Goal: Task Accomplishment & Management: Manage account settings

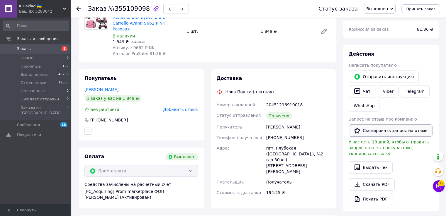
scroll to position [6, 0]
click at [380, 129] on button "Скопировать запрос на отзыв" at bounding box center [391, 131] width 84 height 12
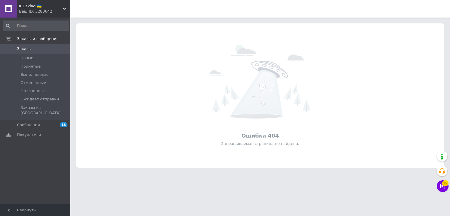
click at [40, 6] on span "KIDsklad 🇺🇦" at bounding box center [41, 6] width 44 height 5
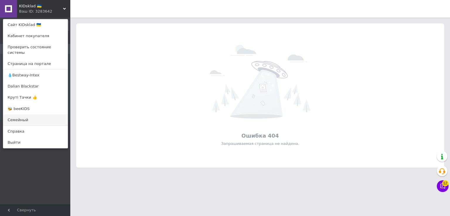
click at [26, 115] on link "Семейный" at bounding box center [35, 120] width 64 height 11
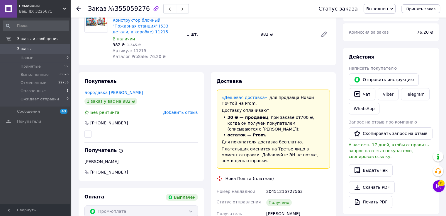
scroll to position [34, 0]
click at [373, 135] on button "Скопировать запрос на отзыв" at bounding box center [391, 134] width 84 height 12
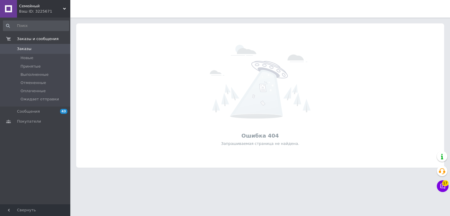
click at [59, 10] on div "Ваш ID: 3225671" at bounding box center [44, 11] width 51 height 5
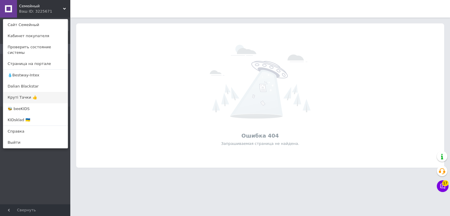
click at [30, 93] on link "Круті Тачки 👍" at bounding box center [35, 97] width 64 height 11
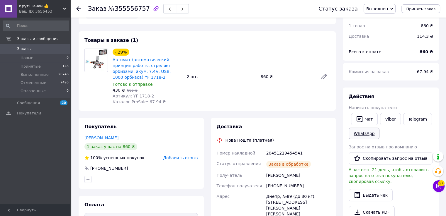
scroll to position [29, 0]
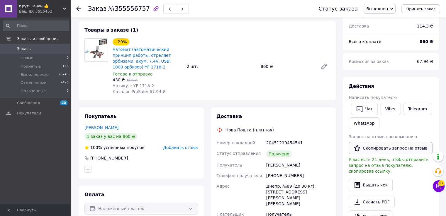
click at [380, 147] on button "Скопировать запрос на отзыв" at bounding box center [391, 148] width 84 height 12
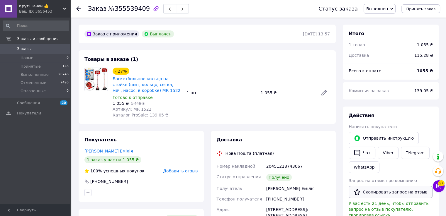
click at [378, 192] on button "Скопировать запрос на отзыв" at bounding box center [391, 192] width 84 height 12
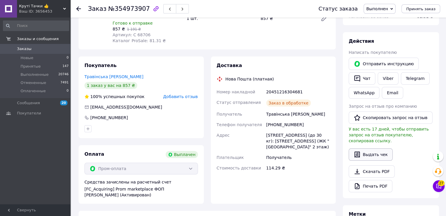
scroll to position [88, 0]
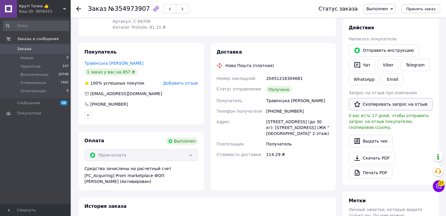
click at [380, 102] on button "Скопировать запрос на отзыв" at bounding box center [391, 104] width 84 height 12
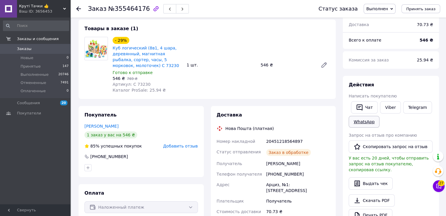
scroll to position [59, 0]
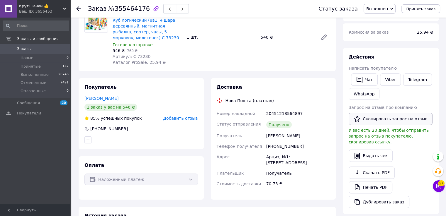
click at [367, 117] on button "Скопировать запрос на отзыв" at bounding box center [391, 119] width 84 height 12
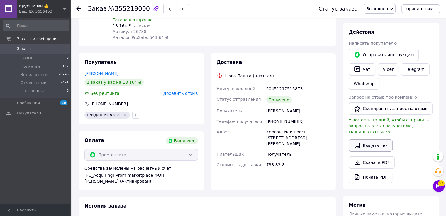
scroll to position [88, 0]
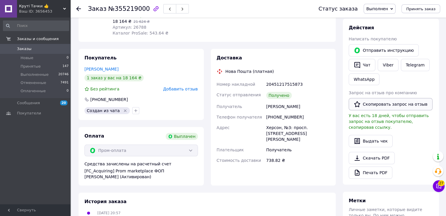
click at [378, 105] on button "Скопировать запрос на отзыв" at bounding box center [391, 104] width 84 height 12
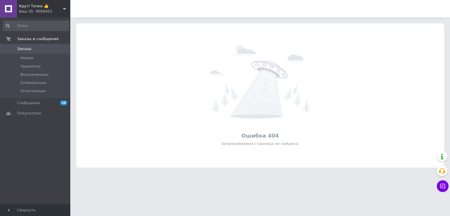
click at [50, 10] on div "Ваш ID: 3656453" at bounding box center [44, 11] width 51 height 5
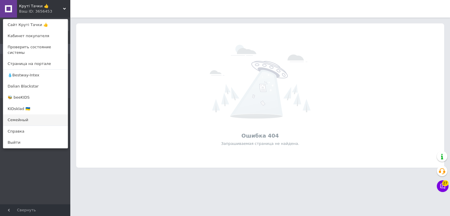
click at [27, 115] on link "Семейный" at bounding box center [35, 120] width 64 height 11
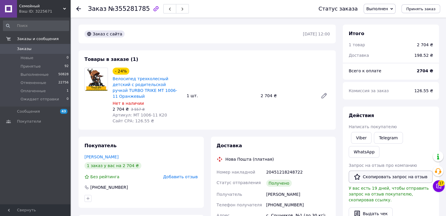
click at [389, 171] on button "Скопировать запрос на отзыв" at bounding box center [391, 177] width 84 height 12
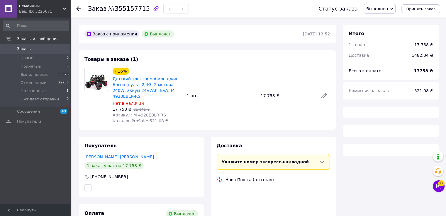
scroll to position [29, 0]
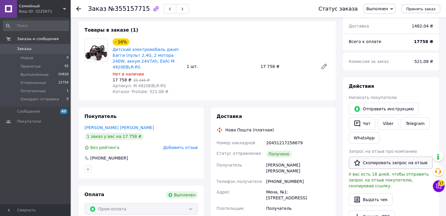
click at [375, 161] on button "Скопировать запрос на отзыв" at bounding box center [391, 163] width 84 height 12
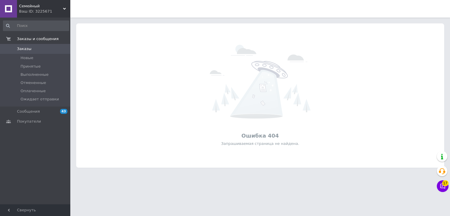
click at [52, 11] on div "Ваш ID: 3225671" at bounding box center [44, 11] width 51 height 5
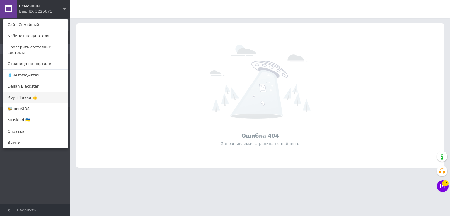
click at [22, 92] on link "Круті Тачки 👍" at bounding box center [35, 97] width 64 height 11
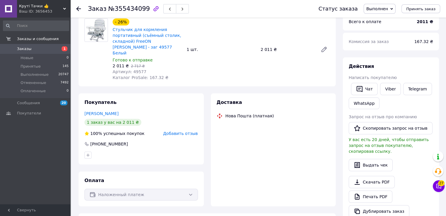
scroll to position [52, 0]
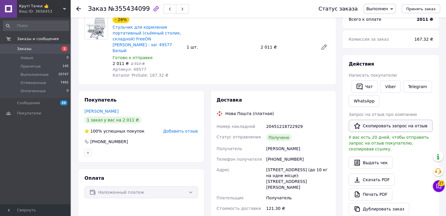
click at [373, 125] on button "Скопировать запрос на отзыв" at bounding box center [391, 126] width 84 height 12
